Goal: Transaction & Acquisition: Purchase product/service

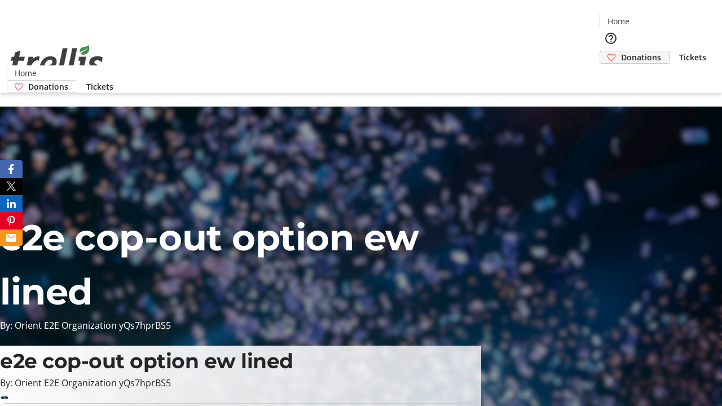
click at [621, 51] on span "Donations" at bounding box center [641, 57] width 40 height 12
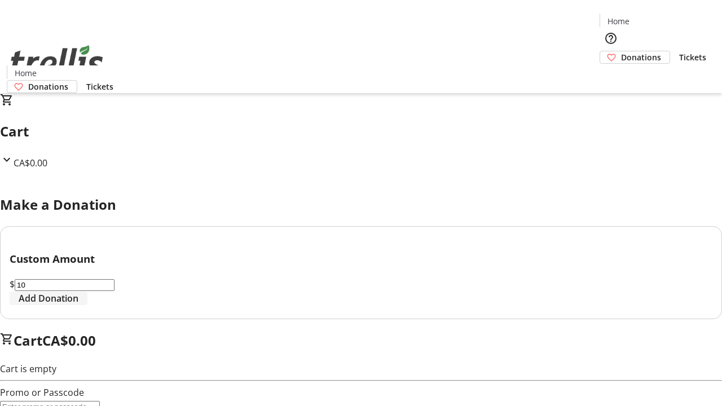
click at [78, 305] on span "Add Donation" at bounding box center [49, 299] width 60 height 14
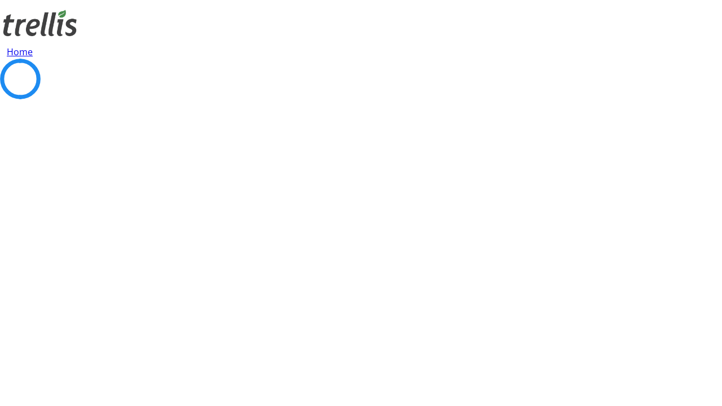
select select "CA"
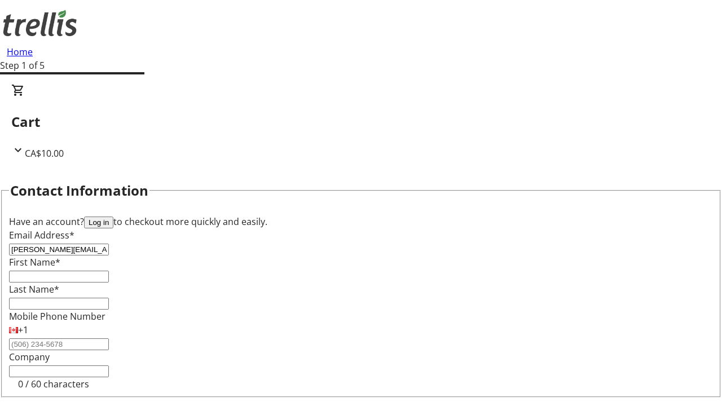
type input "[PERSON_NAME][EMAIL_ADDRESS][DOMAIN_NAME]"
type input "[PERSON_NAME]"
type input "[STREET_ADDRESS][PERSON_NAME]"
type input "Kelowna"
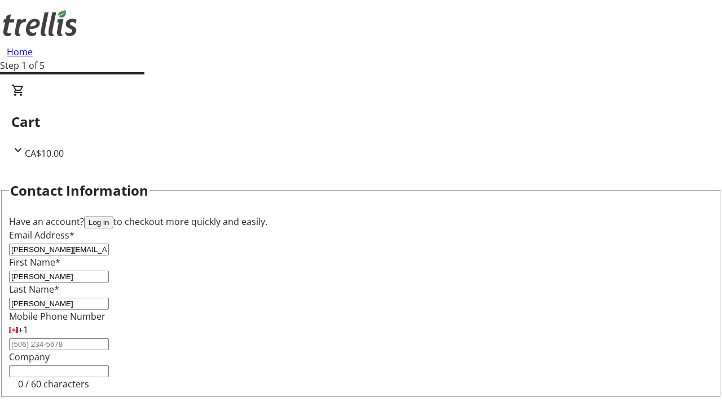
select select "BC"
type input "Kelowna"
type input "V1Y 0C2"
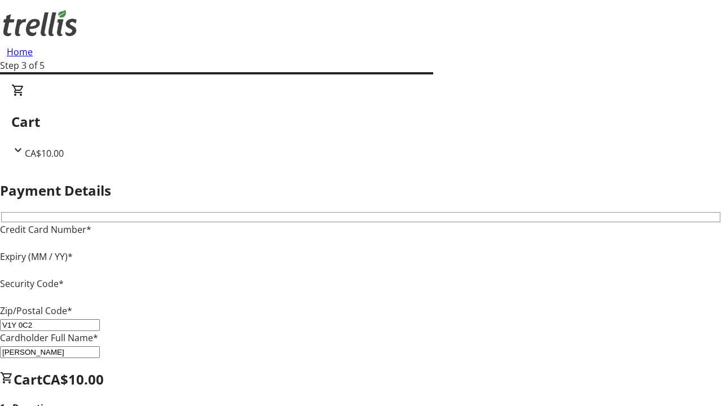
type input "V1Y 0C2"
